Goal: Task Accomplishment & Management: Manage account settings

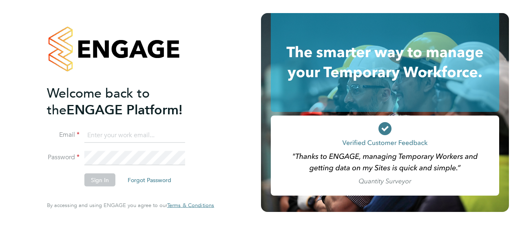
click at [121, 135] on input at bounding box center [134, 135] width 101 height 15
click at [138, 167] on li "Password" at bounding box center [126, 161] width 159 height 22
click at [133, 130] on input "paul" at bounding box center [134, 135] width 101 height 15
type input "paul.davies@wates.co.uk"
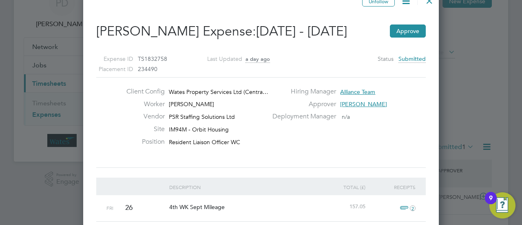
scroll to position [42, 0]
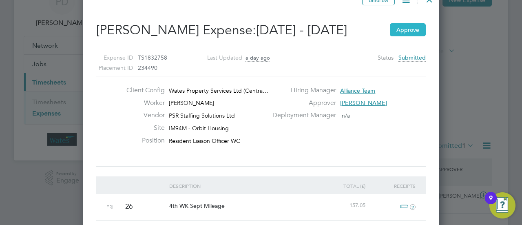
click at [401, 31] on button "Approve" at bounding box center [408, 29] width 36 height 13
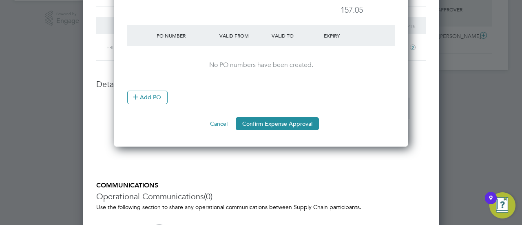
scroll to position [210, 0]
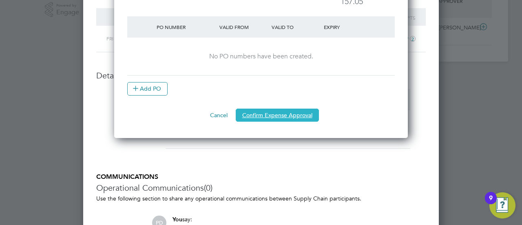
click at [264, 118] on button "Confirm Expense Approval" at bounding box center [277, 114] width 83 height 13
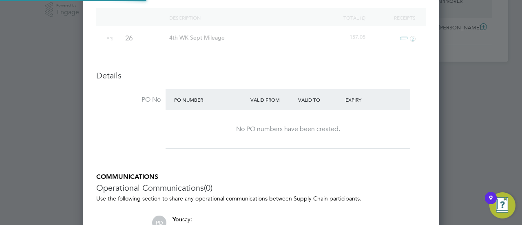
scroll to position [194, 0]
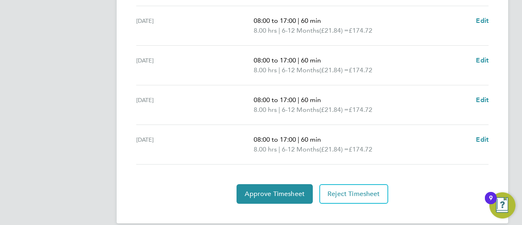
scroll to position [364, 0]
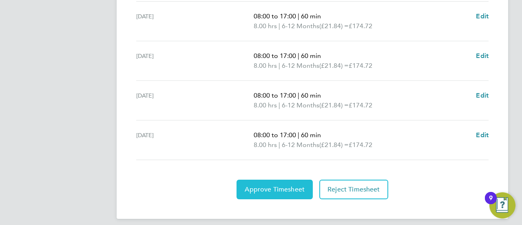
click at [257, 190] on span "Approve Timesheet" at bounding box center [275, 189] width 60 height 8
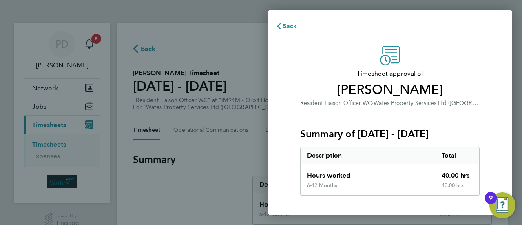
scroll to position [109, 0]
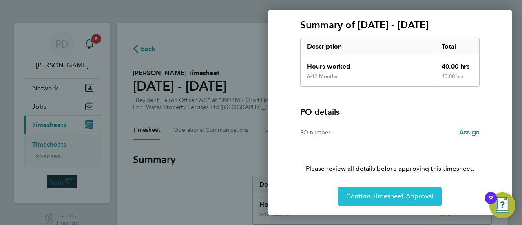
click at [361, 193] on span "Confirm Timesheet Approval" at bounding box center [389, 196] width 87 height 8
